Goal: Transaction & Acquisition: Obtain resource

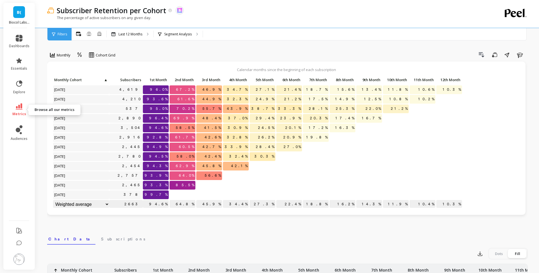
click at [22, 104] on icon at bounding box center [19, 106] width 7 height 6
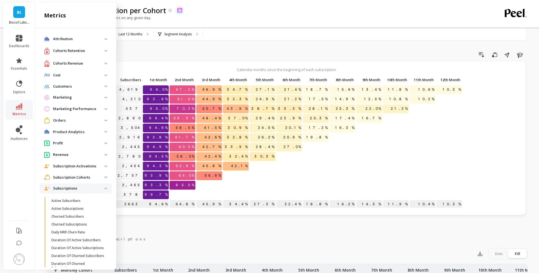
scroll to position [83, 0]
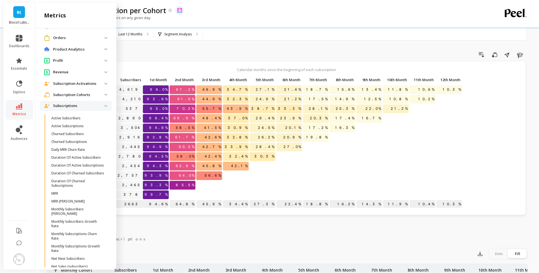
click at [75, 108] on p "Subscriptions" at bounding box center [78, 106] width 51 height 6
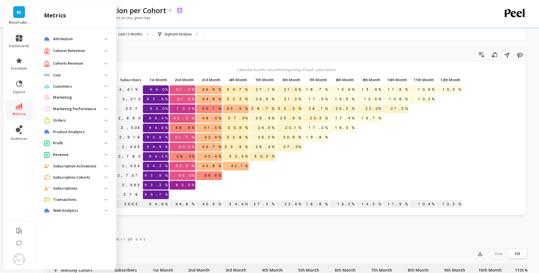
click at [75, 59] on revenue "Cohorts Revenue" at bounding box center [76, 64] width 72 height 12
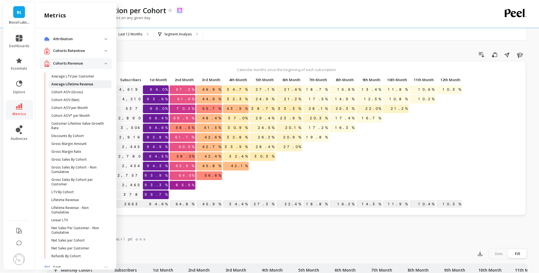
click at [78, 84] on p "Average Lifetime Revenue" at bounding box center [72, 84] width 42 height 4
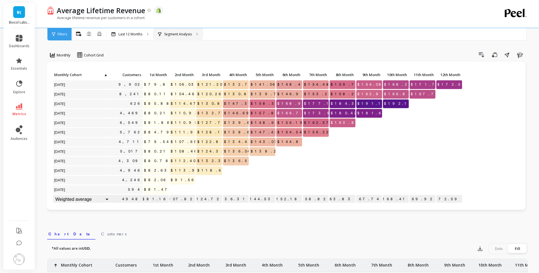
click at [181, 37] on div "Segment Analysis" at bounding box center [178, 34] width 49 height 12
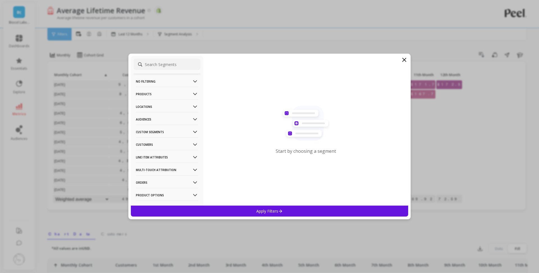
click at [172, 134] on p "Custom Segments" at bounding box center [167, 132] width 62 height 14
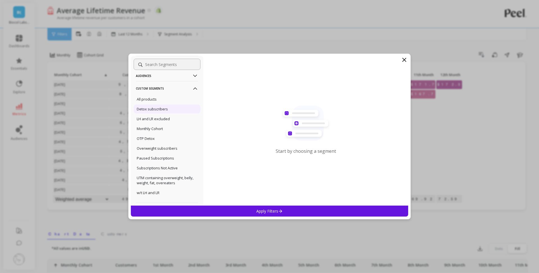
scroll to position [38, 0]
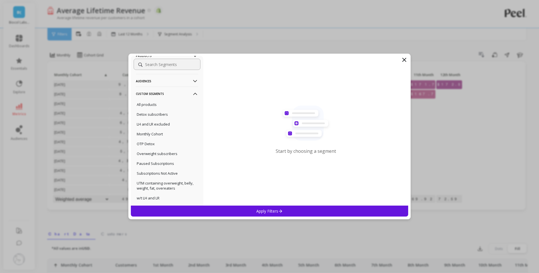
click at [161, 94] on p "Custom Segments" at bounding box center [167, 94] width 62 height 14
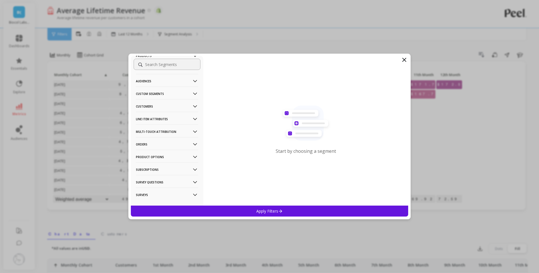
click at [159, 83] on p "Audiences" at bounding box center [167, 81] width 62 height 14
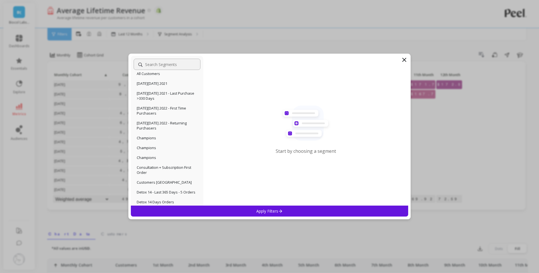
scroll to position [0, 0]
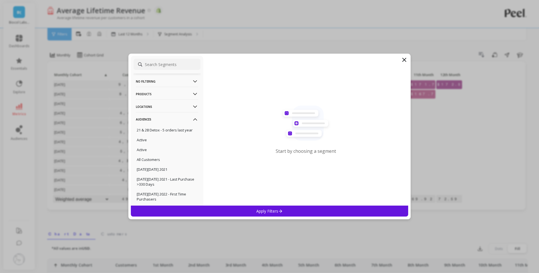
click at [166, 118] on p "Audiences" at bounding box center [167, 119] width 62 height 14
click at [170, 96] on p "Products" at bounding box center [167, 94] width 62 height 14
click at [170, 85] on p "No filtering" at bounding box center [167, 81] width 62 height 14
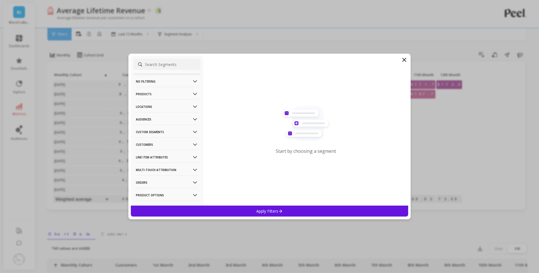
click at [170, 131] on p "Custom Segments" at bounding box center [167, 132] width 62 height 14
click at [166, 151] on p "Detox subscribers" at bounding box center [152, 152] width 31 height 5
click at [292, 208] on div "Apply Filters" at bounding box center [270, 211] width 278 height 11
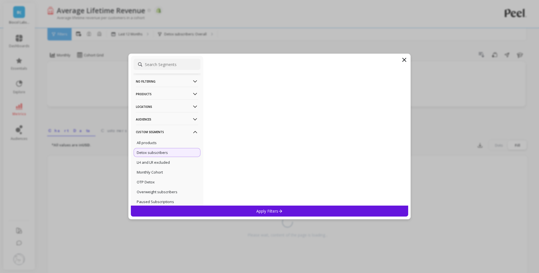
click at [405, 61] on icon at bounding box center [404, 59] width 7 height 7
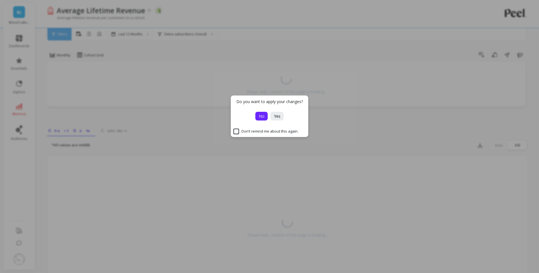
click at [262, 117] on span "No" at bounding box center [262, 116] width 6 height 5
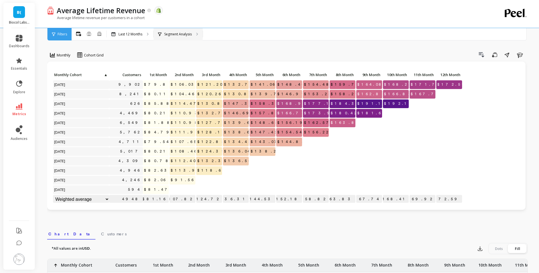
click at [174, 33] on p "Segment Analysis" at bounding box center [178, 34] width 28 height 4
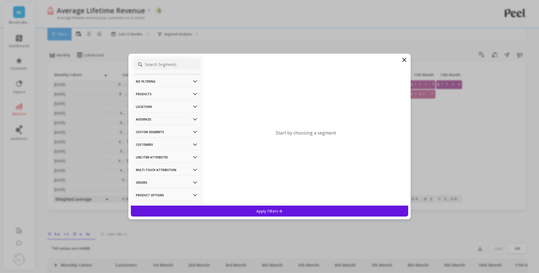
click at [171, 94] on p "Products" at bounding box center [167, 94] width 62 height 14
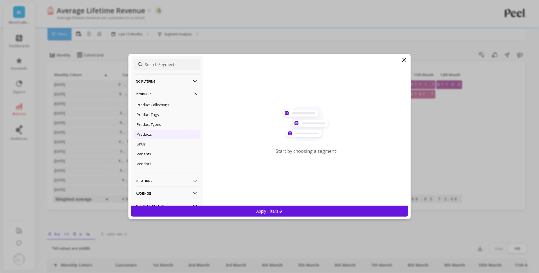
click at [155, 137] on div "Products" at bounding box center [167, 134] width 67 height 9
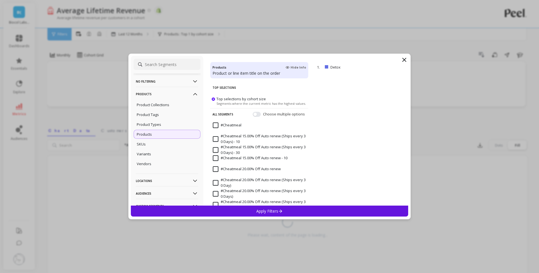
click at [282, 208] on icon at bounding box center [280, 211] width 3 height 3
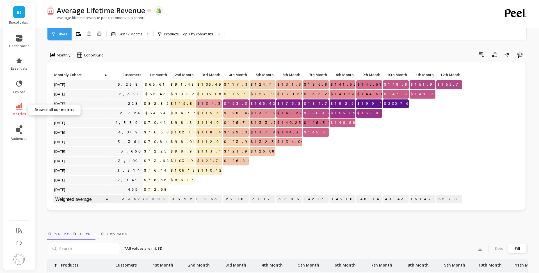
click at [22, 112] on span "metrics" at bounding box center [19, 114] width 14 height 4
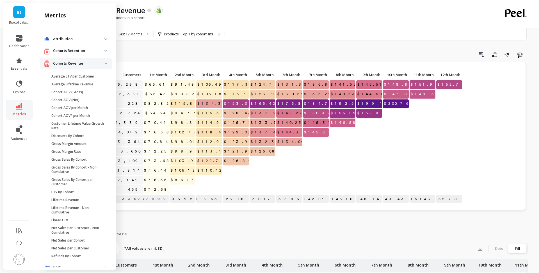
click at [81, 65] on p "Cohorts Revenue" at bounding box center [78, 64] width 51 height 6
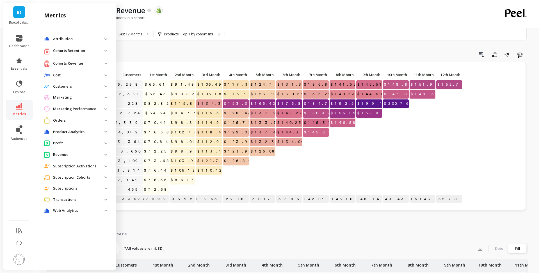
click at [78, 180] on cohorts "Subscription Cohorts" at bounding box center [76, 177] width 72 height 10
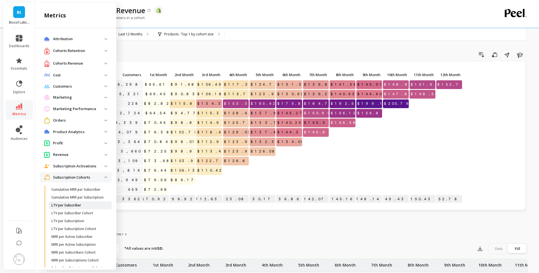
click at [83, 208] on span "LTV per Subscriber" at bounding box center [78, 205] width 54 height 4
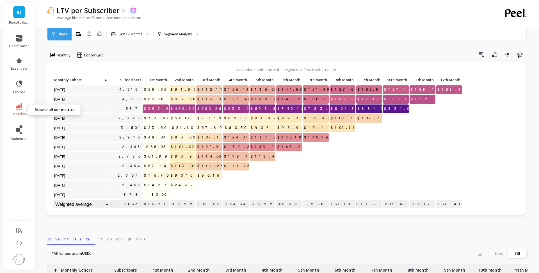
click at [21, 107] on icon at bounding box center [19, 106] width 7 height 6
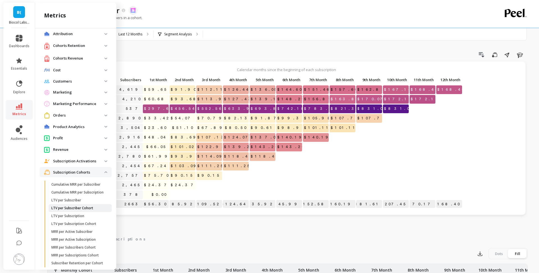
scroll to position [6, 0]
click at [83, 208] on p "LTV per Subscription" at bounding box center [67, 215] width 33 height 4
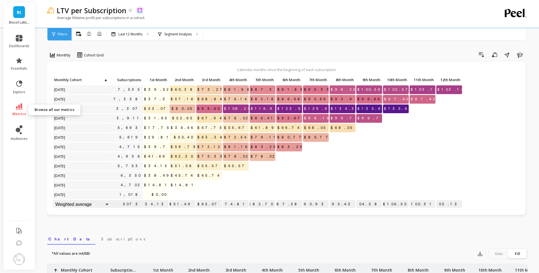
click at [22, 108] on icon at bounding box center [19, 106] width 7 height 6
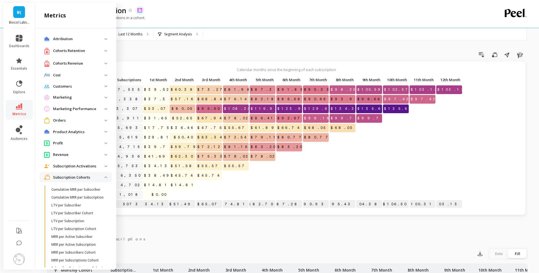
scroll to position [6, 0]
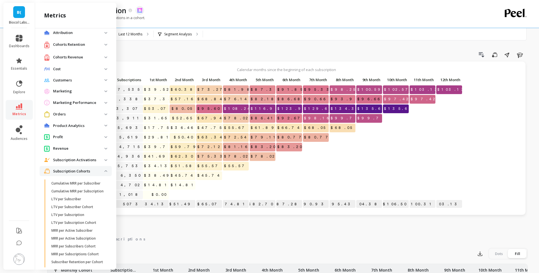
click at [78, 57] on p "Cohorts Revenue" at bounding box center [78, 58] width 51 height 6
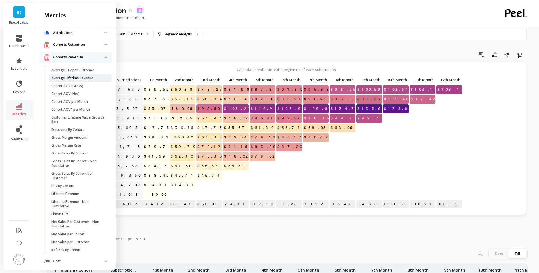
click at [78, 78] on p "Average Lifetime Revenue" at bounding box center [72, 78] width 42 height 4
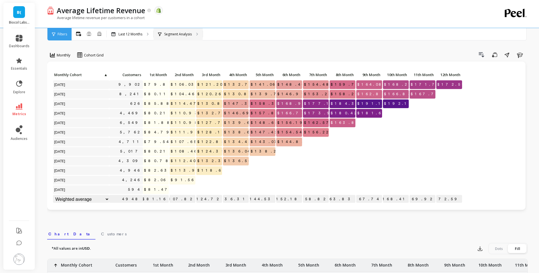
click at [194, 39] on div "Segment Analysis" at bounding box center [178, 34] width 49 height 12
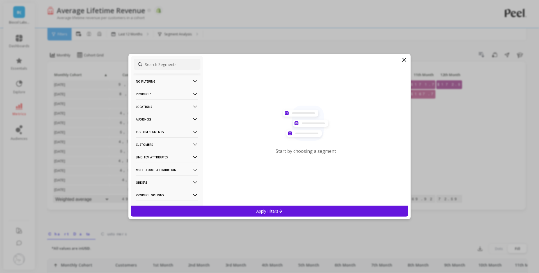
click at [163, 97] on p "Products" at bounding box center [167, 94] width 62 height 14
click at [159, 132] on div "Products" at bounding box center [167, 134] width 67 height 9
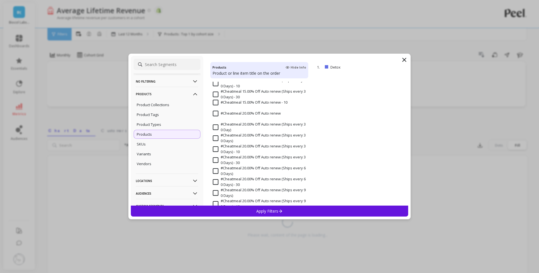
scroll to position [58, 0]
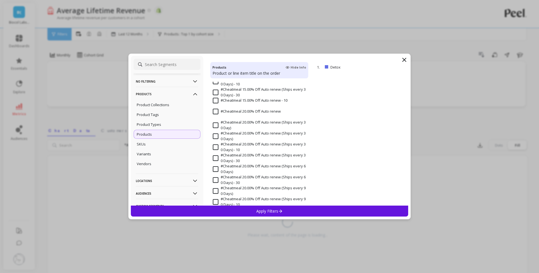
click at [405, 61] on icon at bounding box center [404, 59] width 7 height 7
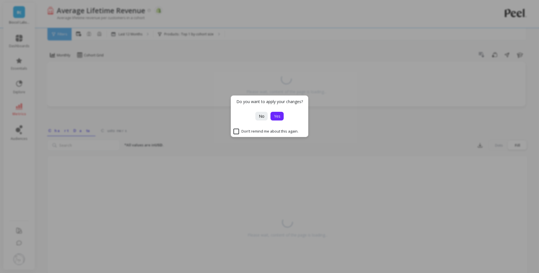
click at [272, 117] on button "Yes" at bounding box center [277, 116] width 13 height 9
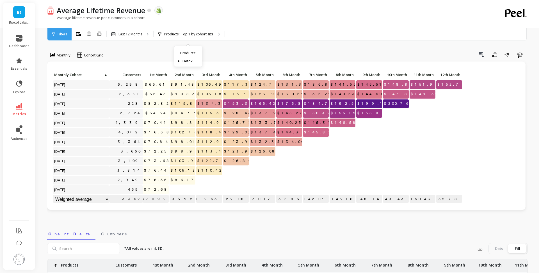
click at [20, 103] on li "metrics" at bounding box center [19, 110] width 27 height 20
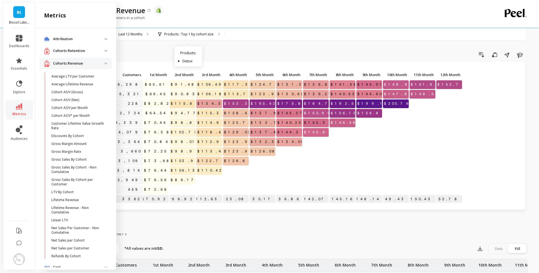
scroll to position [6, 0]
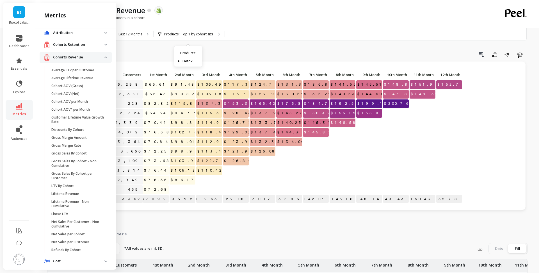
click at [96, 60] on p "Cohorts Revenue" at bounding box center [78, 58] width 51 height 6
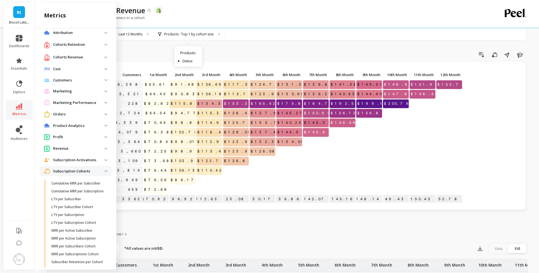
click at [96, 60] on p "Cohorts Revenue" at bounding box center [78, 58] width 51 height 6
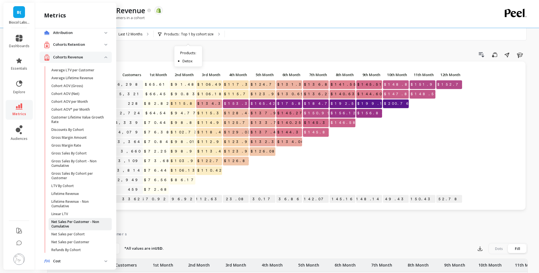
scroll to position [255, 0]
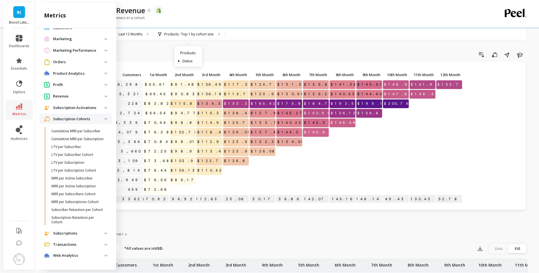
click at [20, 189] on ul "dashboards essentials explore metrics audiences" at bounding box center [19, 122] width 32 height 182
click at [74, 36] on p "Marketing" at bounding box center [78, 39] width 51 height 6
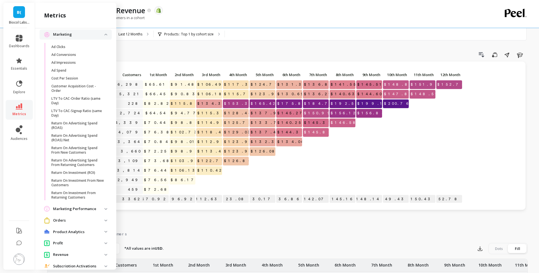
click at [74, 35] on p "Marketing" at bounding box center [78, 35] width 51 height 6
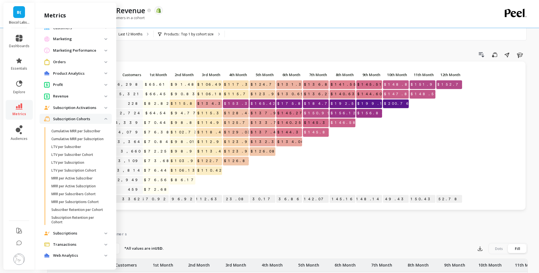
click at [71, 60] on p "Orders" at bounding box center [78, 62] width 51 height 6
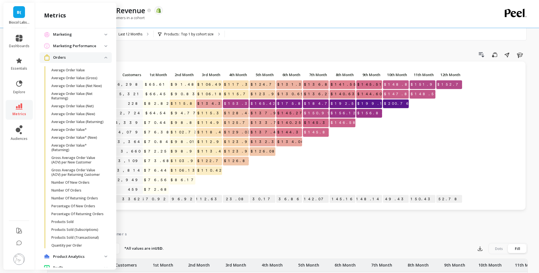
click at [71, 60] on p "Orders" at bounding box center [78, 58] width 51 height 6
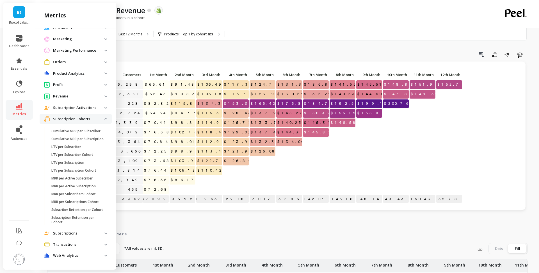
click at [80, 116] on p "Subscription Cohorts" at bounding box center [78, 119] width 51 height 6
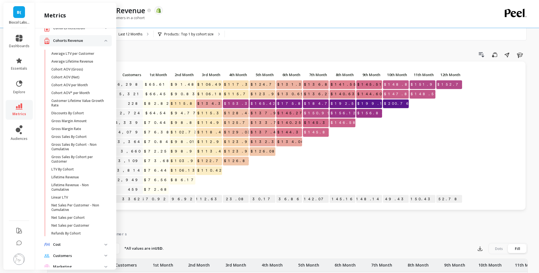
scroll to position [0, 0]
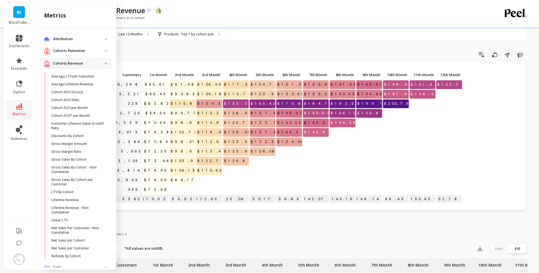
click at [89, 52] on p "Cohorts Retention" at bounding box center [78, 51] width 51 height 6
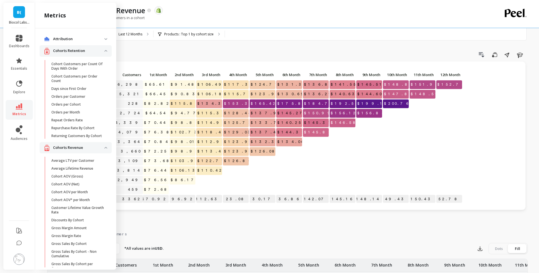
click at [89, 52] on p "Cohorts Retention" at bounding box center [78, 51] width 51 height 6
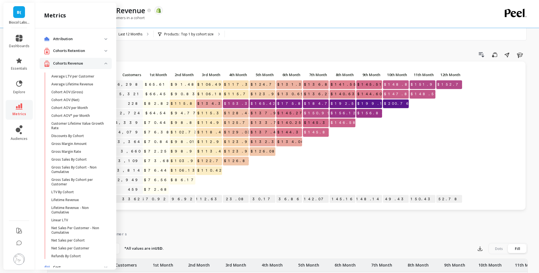
click at [89, 65] on p "Cohorts Revenue" at bounding box center [78, 64] width 51 height 6
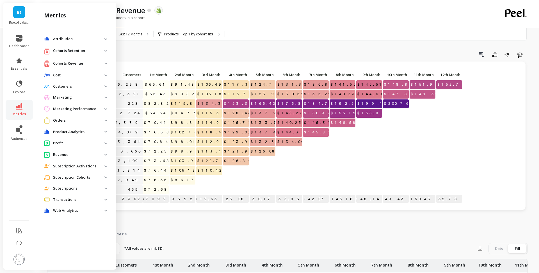
click at [80, 167] on p "Subscription Activations" at bounding box center [78, 167] width 51 height 6
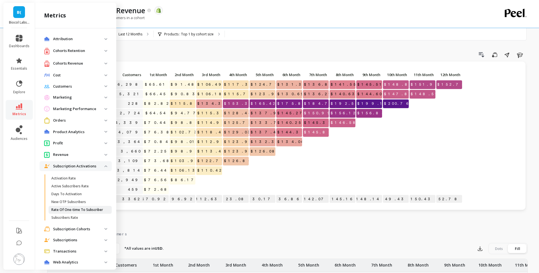
click at [91, 208] on p "Rate Of One-time To Subscriber" at bounding box center [77, 210] width 52 height 4
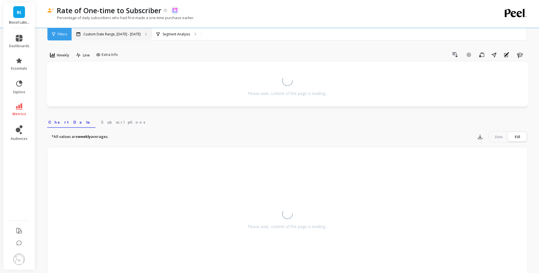
click at [111, 34] on p "Custom Date Range, [DATE] - [DATE]" at bounding box center [111, 34] width 57 height 4
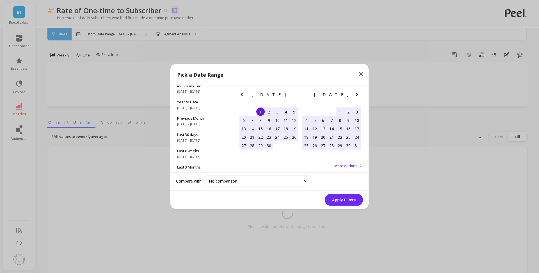
scroll to position [5, 0]
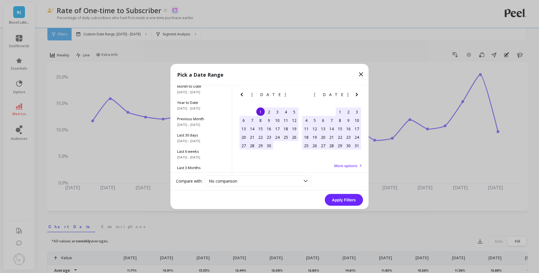
click at [243, 96] on icon "Previous Month" at bounding box center [242, 94] width 7 height 7
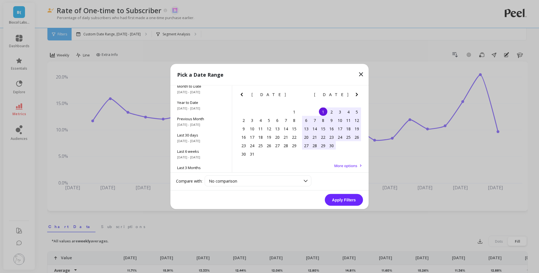
click at [243, 96] on icon "Previous Month" at bounding box center [242, 94] width 7 height 7
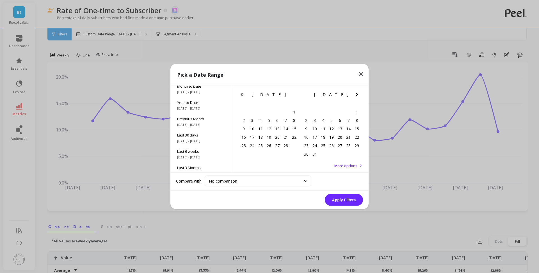
click at [243, 96] on icon "Previous Month" at bounding box center [242, 94] width 7 height 7
click at [358, 92] on icon "Next Month" at bounding box center [357, 94] width 7 height 7
click at [268, 113] on div "1" at bounding box center [269, 112] width 8 height 8
click at [357, 95] on icon "Next Month" at bounding box center [357, 94] width 2 height 3
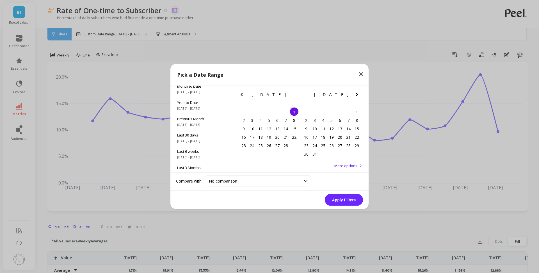
click at [357, 95] on icon "Next Month" at bounding box center [357, 94] width 2 height 3
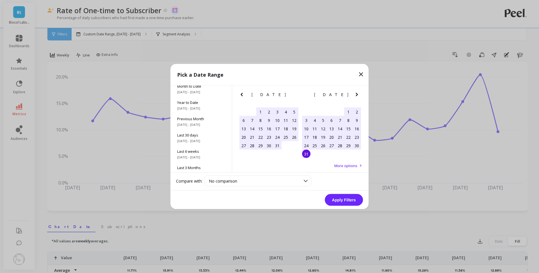
click at [308, 150] on div "31" at bounding box center [306, 154] width 8 height 8
click at [342, 200] on button "Apply Filters" at bounding box center [344, 200] width 38 height 12
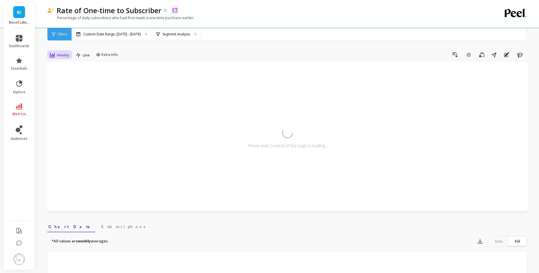
click at [64, 57] on span "Weekly" at bounding box center [63, 55] width 13 height 5
click at [68, 101] on div "Monthly" at bounding box center [68, 99] width 32 height 5
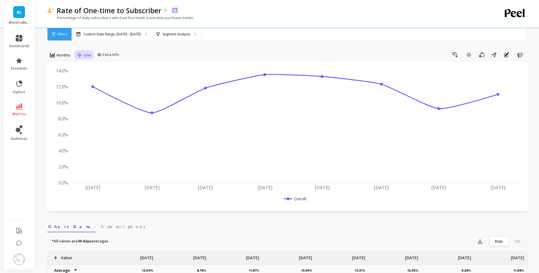
click at [90, 57] on span "Line" at bounding box center [87, 55] width 7 height 5
click at [460, 53] on button "Drill Down" at bounding box center [455, 54] width 12 height 9
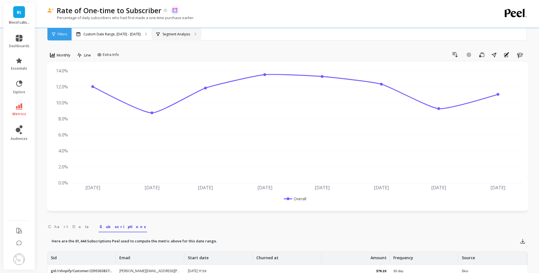
click at [158, 36] on div "Segment Analysis" at bounding box center [176, 34] width 49 height 12
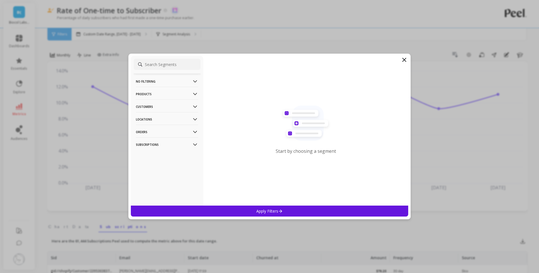
click at [161, 96] on p "Products" at bounding box center [167, 94] width 62 height 14
click at [158, 123] on div "SKUs" at bounding box center [167, 124] width 67 height 9
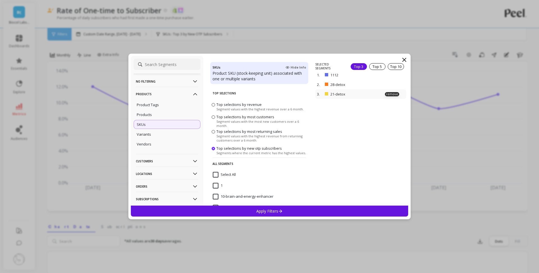
scroll to position [130, 0]
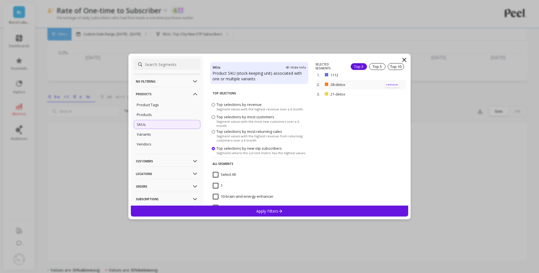
click at [391, 84] on p "remove" at bounding box center [392, 85] width 14 height 4
click at [393, 78] on p "remove" at bounding box center [392, 77] width 14 height 4
click at [285, 213] on div "Apply Filters" at bounding box center [270, 211] width 278 height 11
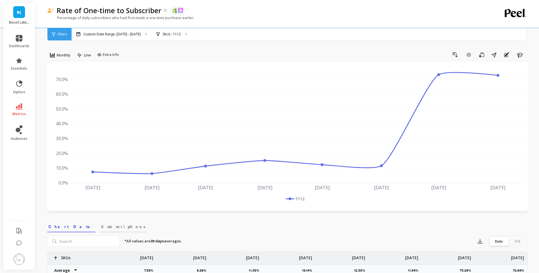
click at [101, 225] on span "Subscriptions" at bounding box center [123, 227] width 44 height 6
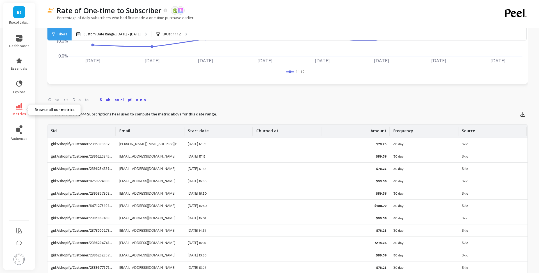
click at [19, 110] on link "metrics" at bounding box center [19, 109] width 21 height 13
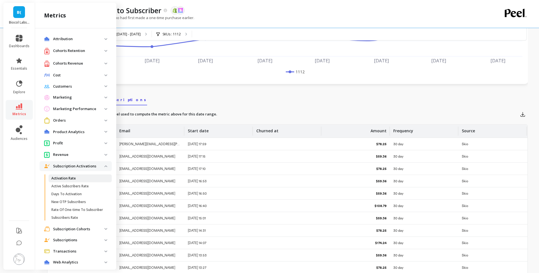
scroll to position [162, 0]
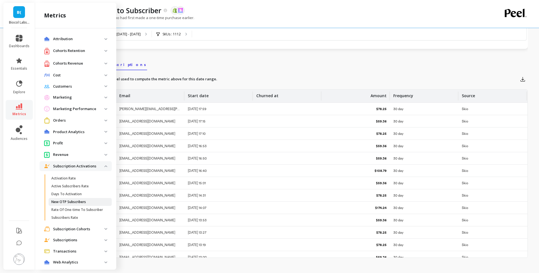
click at [75, 202] on p "New OTP Subscribers" at bounding box center [68, 202] width 35 height 4
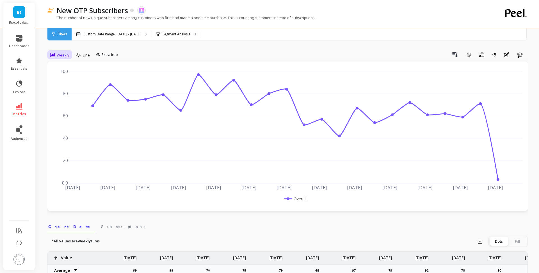
click at [60, 57] on span "Weekly" at bounding box center [63, 55] width 13 height 5
click at [108, 57] on span "Extra Info" at bounding box center [110, 55] width 16 height 6
click at [63, 52] on div "Weekly" at bounding box center [59, 55] width 19 height 7
click at [72, 101] on div "Monthly" at bounding box center [68, 99] width 32 height 5
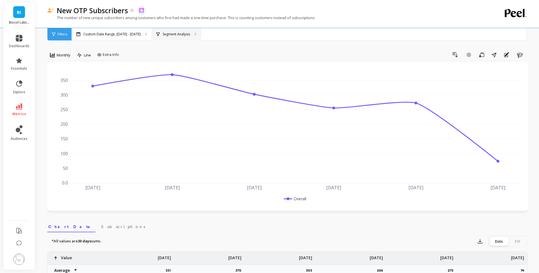
click at [186, 36] on div "Segment Analysis" at bounding box center [176, 34] width 49 height 12
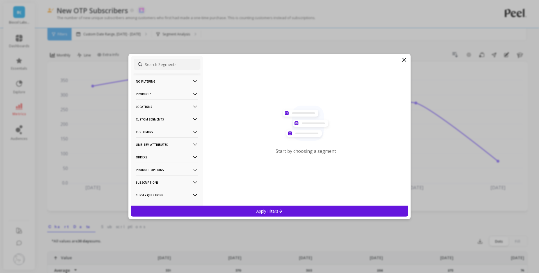
click at [161, 96] on p "Products" at bounding box center [167, 94] width 62 height 14
click at [154, 123] on div "SKUs" at bounding box center [167, 124] width 67 height 9
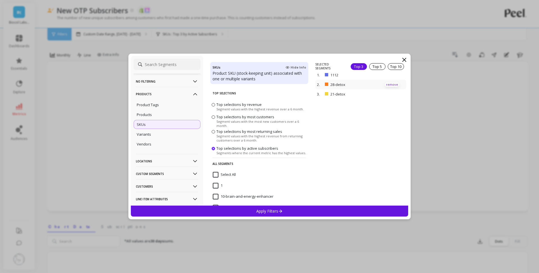
click at [395, 85] on p "remove" at bounding box center [392, 85] width 14 height 4
click at [395, 76] on p "remove" at bounding box center [392, 77] width 14 height 4
click at [280, 210] on icon at bounding box center [280, 211] width 5 height 5
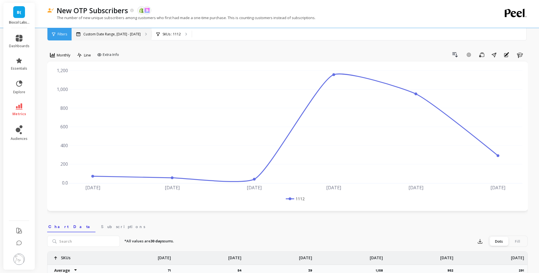
click at [105, 32] on p "Custom Date Range, [DATE] - [DATE]" at bounding box center [111, 34] width 57 height 4
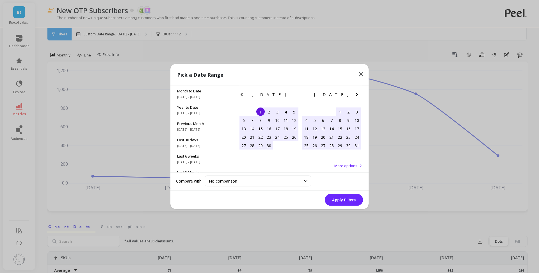
click at [244, 91] on icon "Previous Month" at bounding box center [242, 94] width 7 height 7
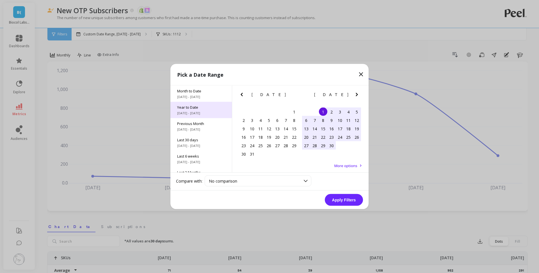
click at [209, 103] on div "Year to Date 1/1/2025 - 9/9/2025" at bounding box center [202, 110] width 62 height 16
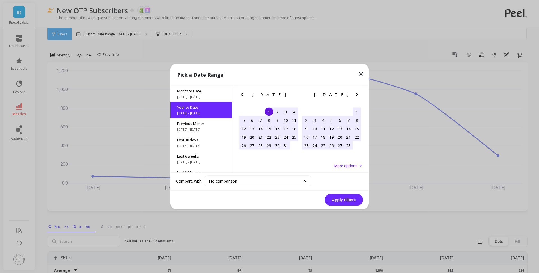
click at [346, 208] on div "Apply Filters" at bounding box center [270, 200] width 198 height 19
click at [347, 205] on button "Apply Filters" at bounding box center [344, 200] width 38 height 12
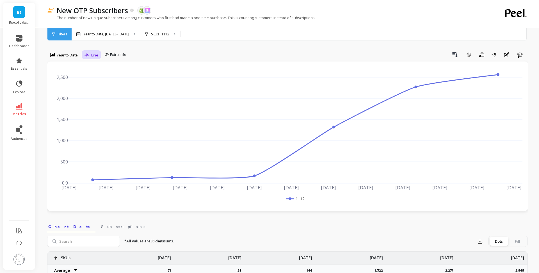
click at [92, 55] on span "Line" at bounding box center [94, 55] width 7 height 5
click at [93, 70] on div "Line" at bounding box center [103, 67] width 32 height 5
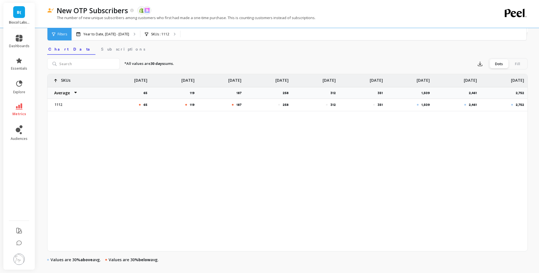
scroll to position [191, 0]
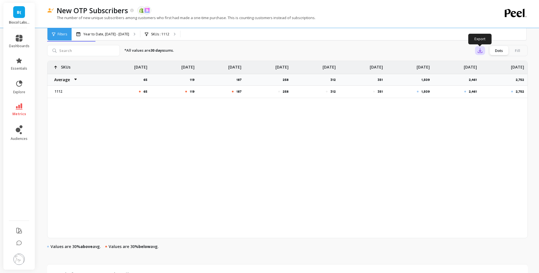
click at [481, 51] on icon "button" at bounding box center [481, 51] width 6 height 6
click at [488, 61] on button "CSV" at bounding box center [501, 66] width 50 height 10
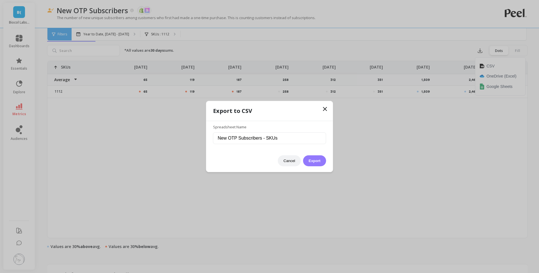
click at [325, 163] on button "Export" at bounding box center [314, 160] width 23 height 11
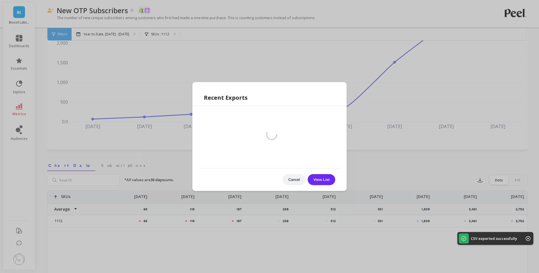
scroll to position [19, 0]
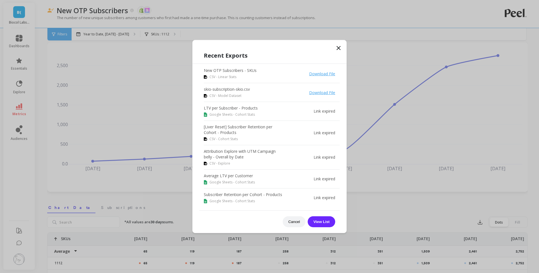
click at [340, 49] on icon at bounding box center [338, 47] width 3 height 3
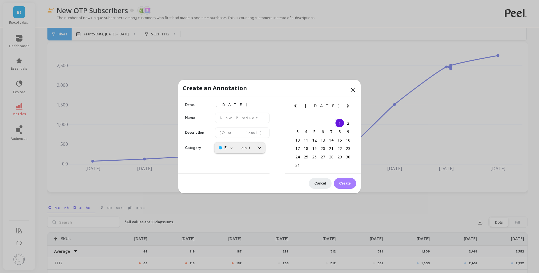
click at [352, 90] on icon at bounding box center [353, 90] width 7 height 7
